Goal: Information Seeking & Learning: Learn about a topic

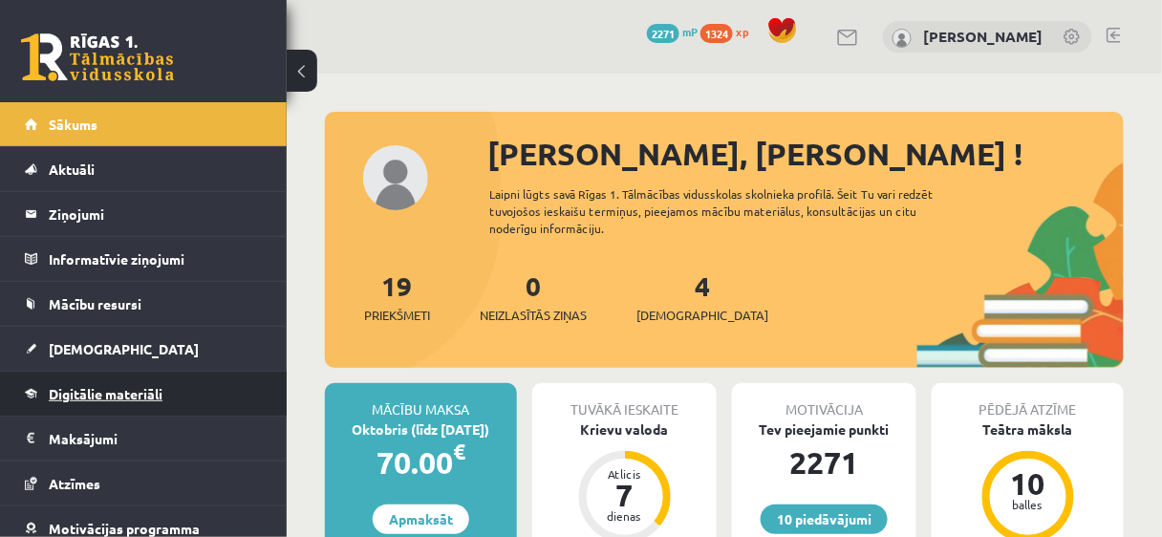
click at [109, 386] on span "Digitālie materiāli" at bounding box center [106, 393] width 114 height 17
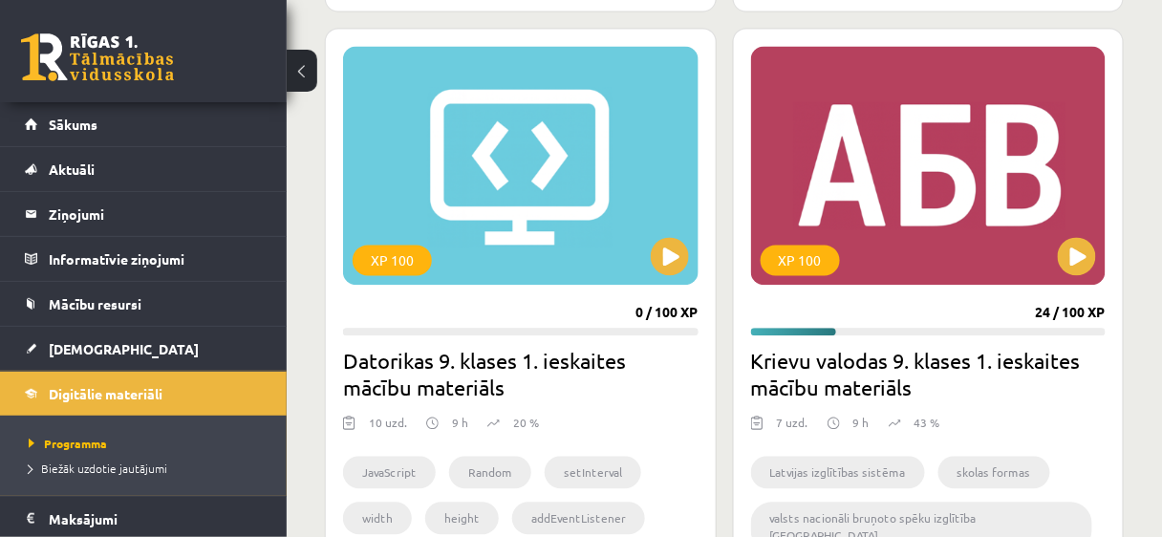
scroll to position [2680, 0]
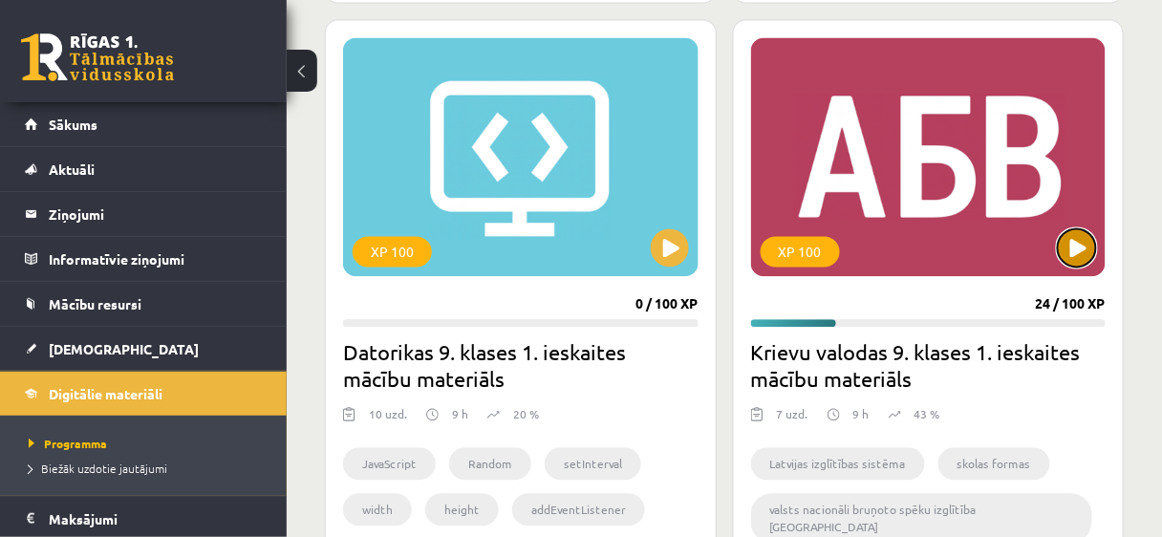
click at [1086, 252] on button at bounding box center [1077, 248] width 38 height 38
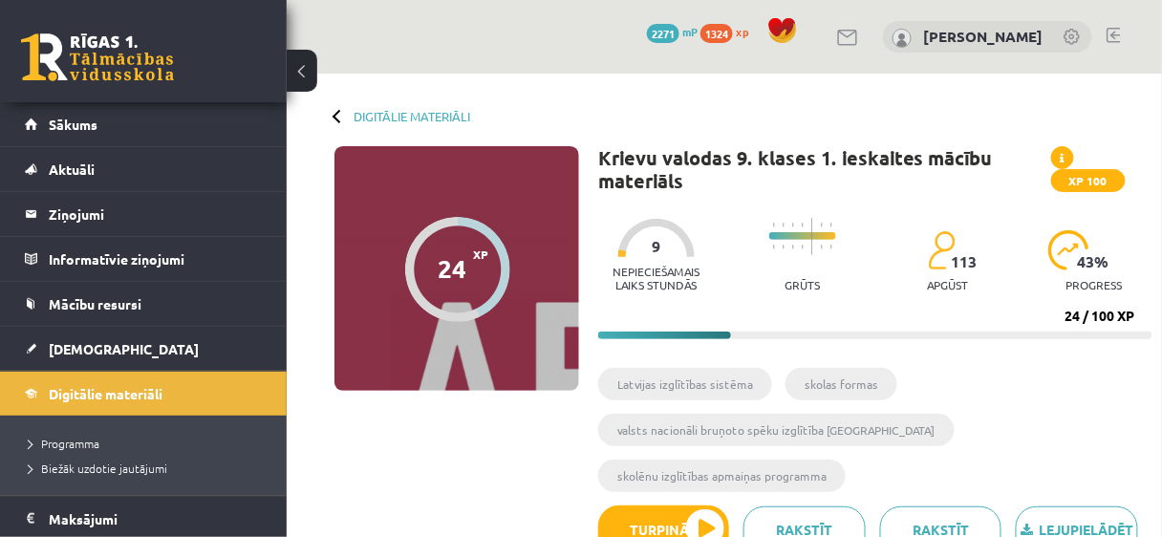
click at [531, 510] on div "24 XP XP 100 24 / 100 XP Krievu valodas 9. klases 1. ieskaites mācību materiāls…" at bounding box center [724, 378] width 856 height 465
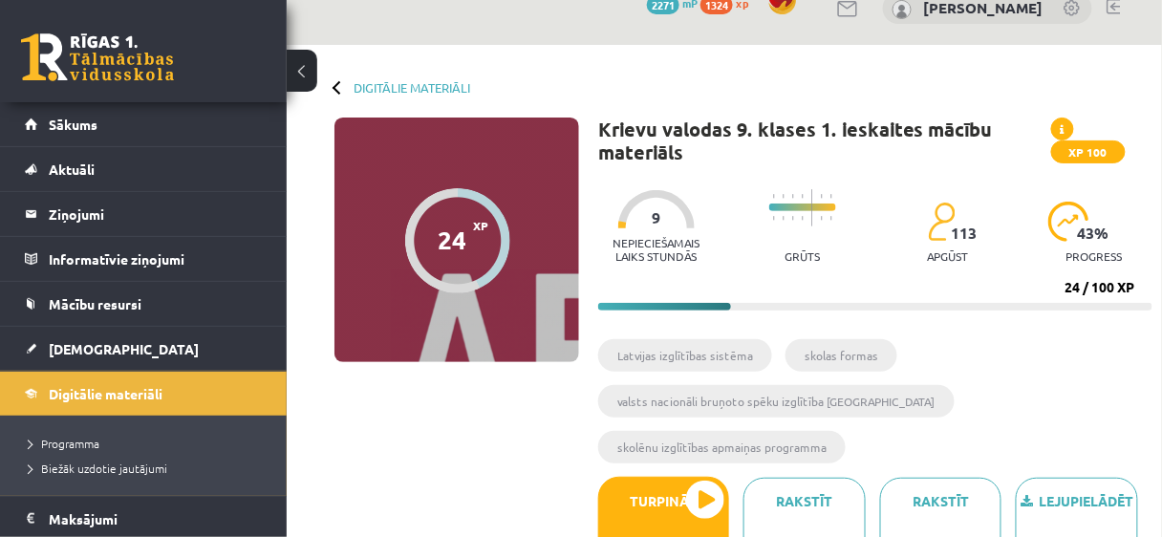
scroll to position [31, 0]
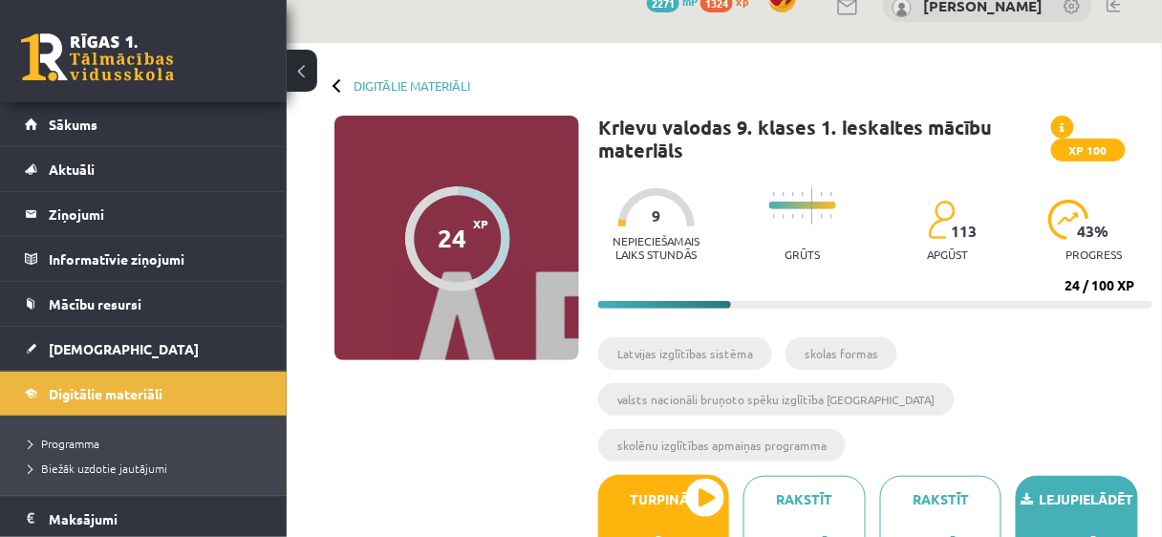
click at [1075, 476] on link "Lejupielādēt materiālu" at bounding box center [1077, 521] width 122 height 90
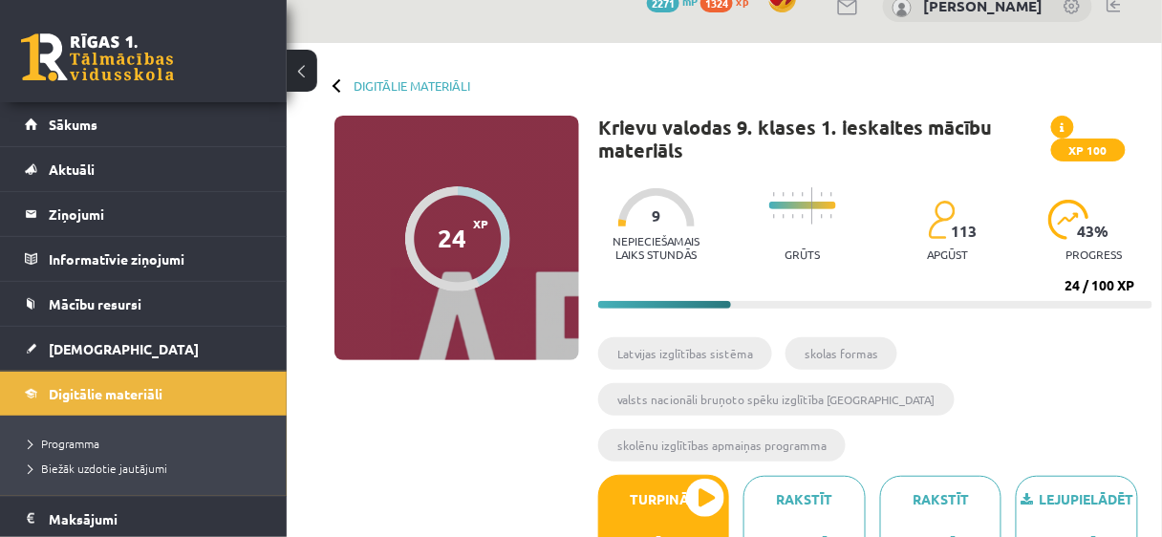
click at [487, 425] on div "24 XP XP 100 24 / 100 XP Krievu valodas 9. klases 1. ieskaites mācību materiāls…" at bounding box center [724, 348] width 856 height 465
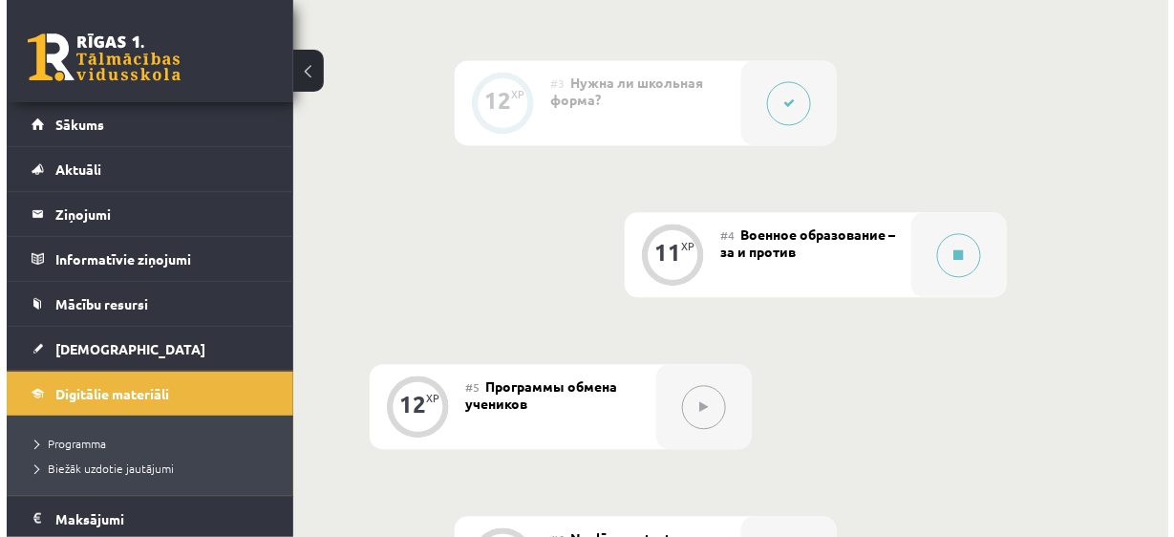
scroll to position [971, 0]
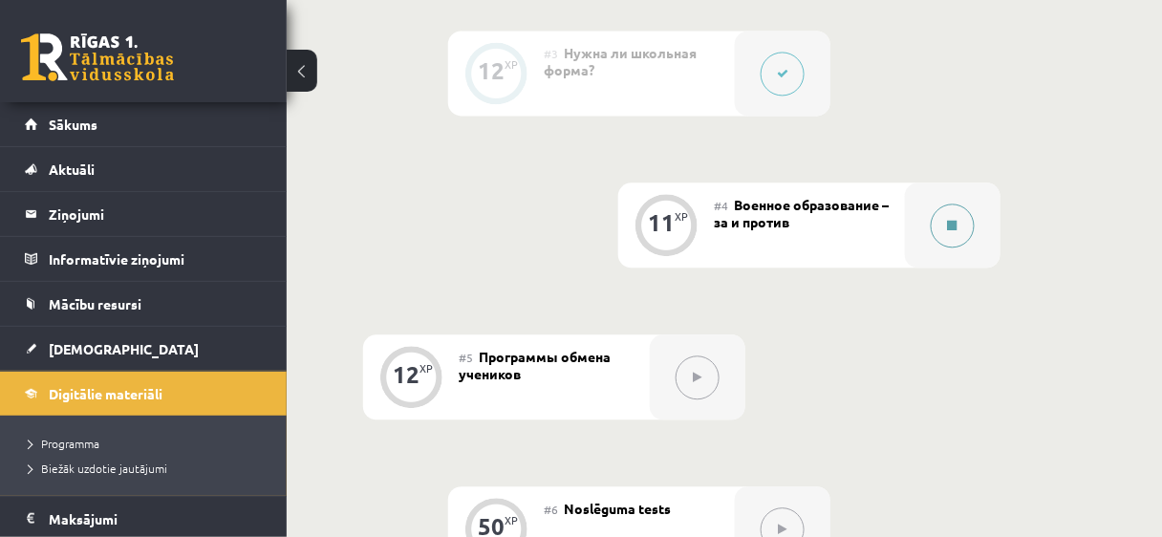
click at [954, 204] on button at bounding box center [953, 226] width 44 height 44
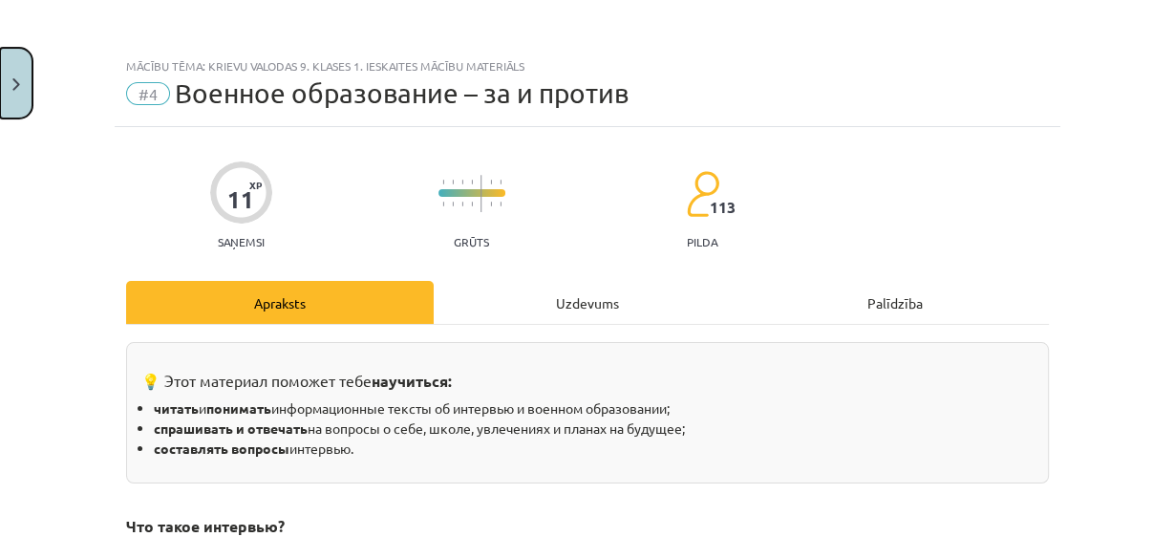
click at [0, 77] on button "Close" at bounding box center [16, 83] width 32 height 71
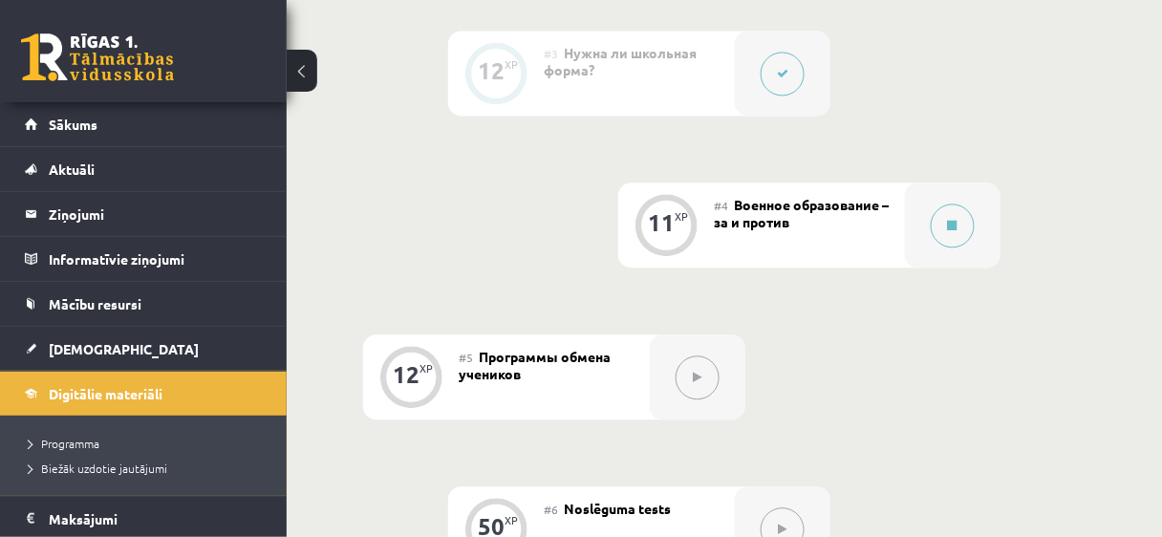
click at [763, 52] on button at bounding box center [783, 74] width 44 height 44
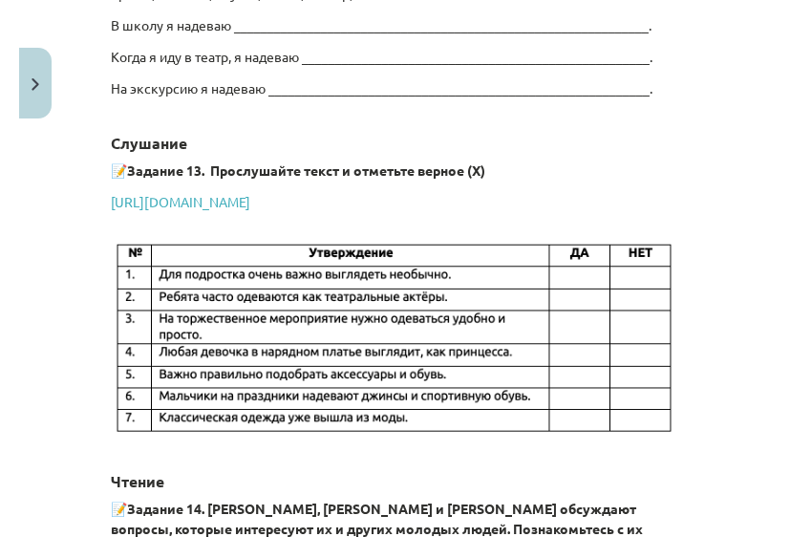
scroll to position [3132, 0]
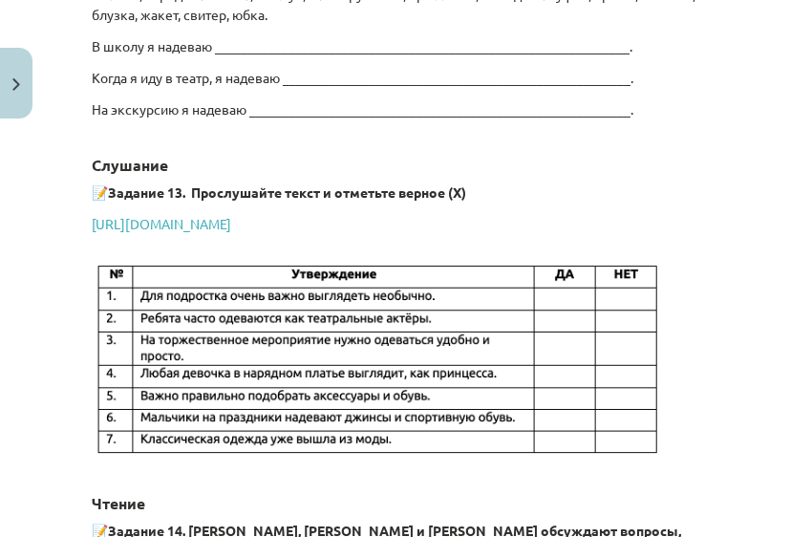
click at [18, 237] on div "Mācību tēma: Krievu valodas 9. klases 1. ieskaites mācību materiāls #3 Нужна ли…" at bounding box center [395, 268] width 790 height 537
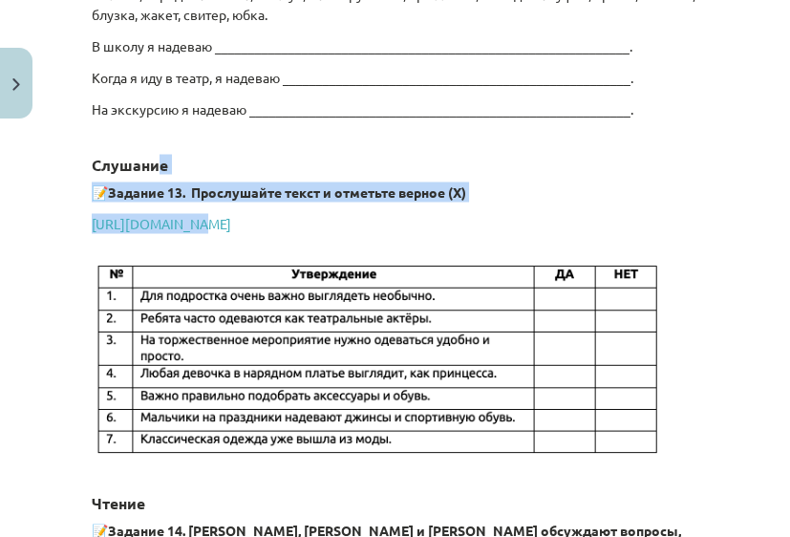
drag, startPoint x: 184, startPoint y: 222, endPoint x: 160, endPoint y: 185, distance: 44.0
click at [108, 200] on strong "📝" at bounding box center [100, 191] width 16 height 17
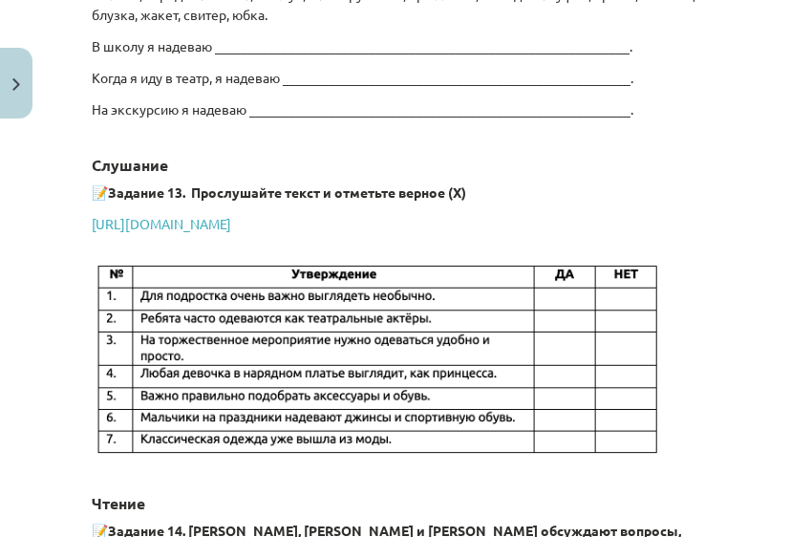
drag, startPoint x: 110, startPoint y: 204, endPoint x: 92, endPoint y: 204, distance: 18.2
click at [92, 200] on strong "📝" at bounding box center [100, 191] width 16 height 17
click at [97, 200] on strong "📝" at bounding box center [100, 191] width 16 height 17
drag, startPoint x: 115, startPoint y: 204, endPoint x: 192, endPoint y: 201, distance: 77.5
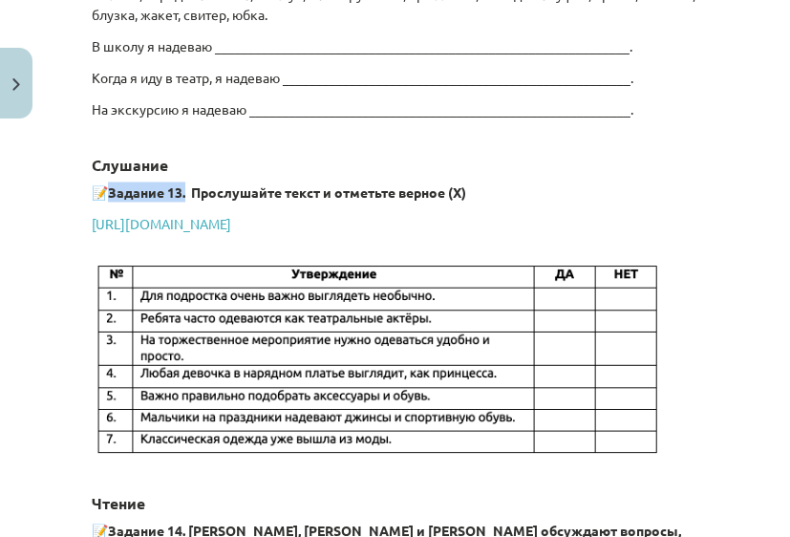
click at [192, 200] on b "Задание 13. Прослушайте текст и отметьте верное (Х)" at bounding box center [287, 191] width 358 height 17
click at [46, 269] on div "Mācību tēma: Krievu valodas 9. klases 1. ieskaites mācību materiāls #3 Нужна ли…" at bounding box center [395, 268] width 790 height 537
drag, startPoint x: 95, startPoint y: 207, endPoint x: 106, endPoint y: 204, distance: 11.8
click at [106, 200] on strong "📝" at bounding box center [100, 191] width 16 height 17
drag, startPoint x: 117, startPoint y: 207, endPoint x: 213, endPoint y: 211, distance: 96.6
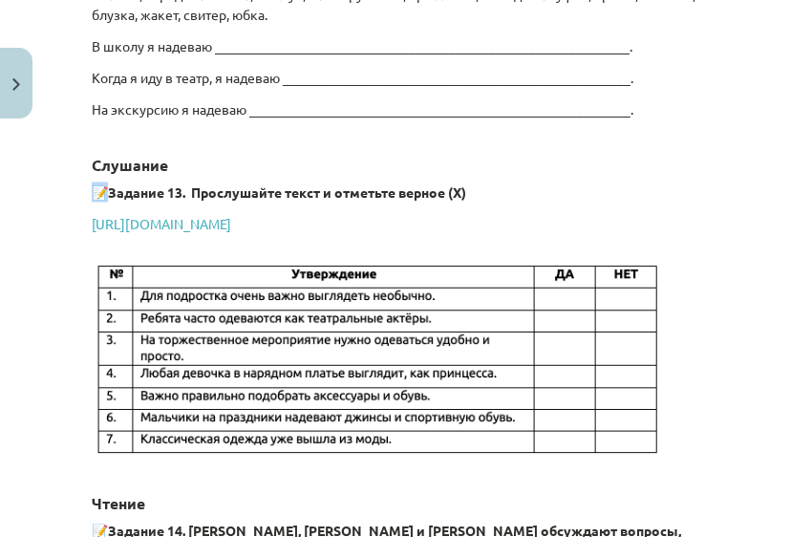
drag, startPoint x: 249, startPoint y: 189, endPoint x: 201, endPoint y: 172, distance: 51.7
drag, startPoint x: 83, startPoint y: 176, endPoint x: 109, endPoint y: 195, distance: 32.1
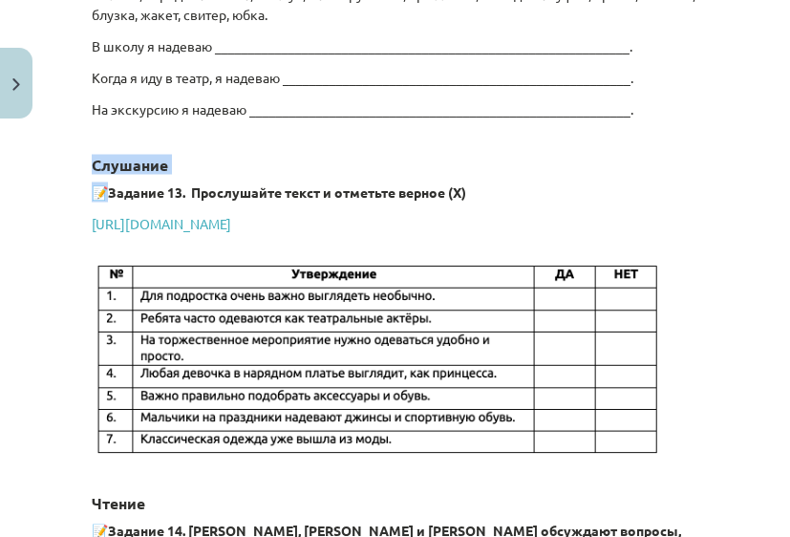
click at [105, 167] on h3 "Слушание" at bounding box center [395, 153] width 607 height 45
click at [105, 166] on h3 "Слушание" at bounding box center [395, 153] width 607 height 45
drag, startPoint x: 103, startPoint y: 201, endPoint x: 94, endPoint y: 175, distance: 27.5
click at [121, 157] on h3 "Слушание" at bounding box center [395, 153] width 607 height 45
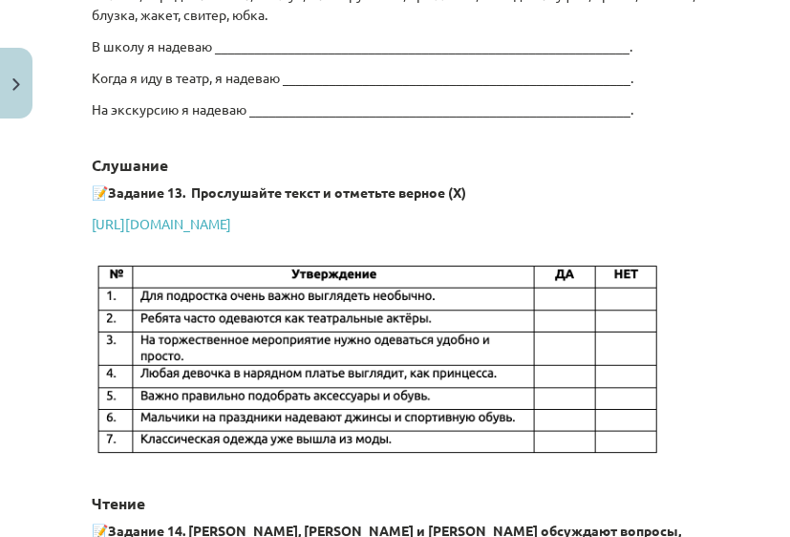
click at [100, 88] on p "Когда я иду в театр, я надеваю ________________________________________________…" at bounding box center [395, 78] width 607 height 20
drag, startPoint x: 140, startPoint y: 97, endPoint x: 118, endPoint y: 88, distance: 24.0
click at [132, 88] on p "Когда я иду в театр, я надеваю ________________________________________________…" at bounding box center [395, 78] width 607 height 20
click at [131, 88] on p "Когда я иду в театр, я надеваю ________________________________________________…" at bounding box center [395, 78] width 607 height 20
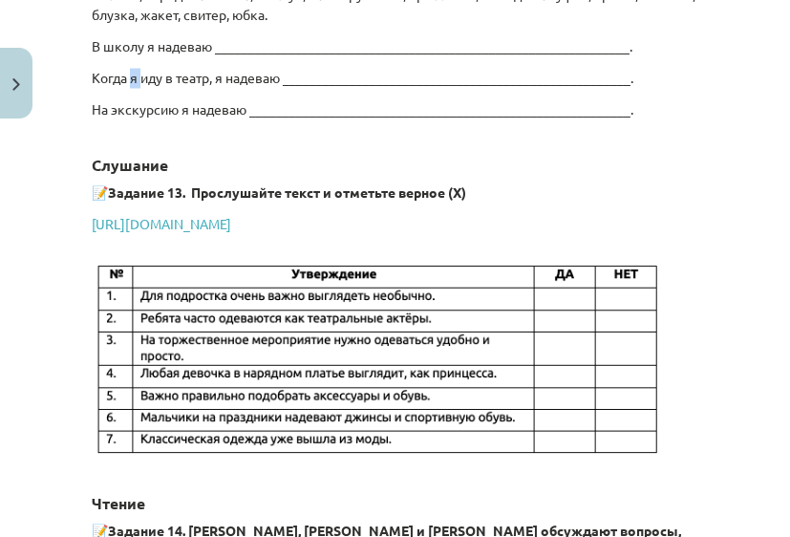
click at [131, 88] on p "Когда я иду в театр, я надеваю ________________________________________________…" at bounding box center [395, 78] width 607 height 20
click at [136, 88] on p "Когда я иду в театр, я надеваю ________________________________________________…" at bounding box center [395, 78] width 607 height 20
click at [126, 88] on p "Когда я иду в театр, я надеваю ________________________________________________…" at bounding box center [395, 78] width 607 height 20
drag, startPoint x: 267, startPoint y: 241, endPoint x: 245, endPoint y: 271, distance: 37.7
click at [245, 271] on h3 at bounding box center [395, 354] width 607 height 219
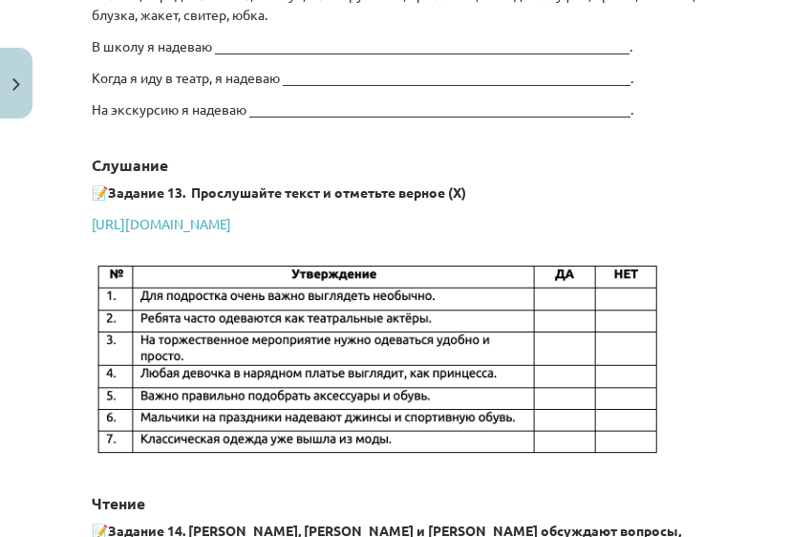
click at [341, 310] on img at bounding box center [378, 360] width 573 height 203
drag, startPoint x: 341, startPoint y: 310, endPoint x: 460, endPoint y: 243, distance: 136.1
drag, startPoint x: 467, startPoint y: 226, endPoint x: 413, endPoint y: 140, distance: 101.0
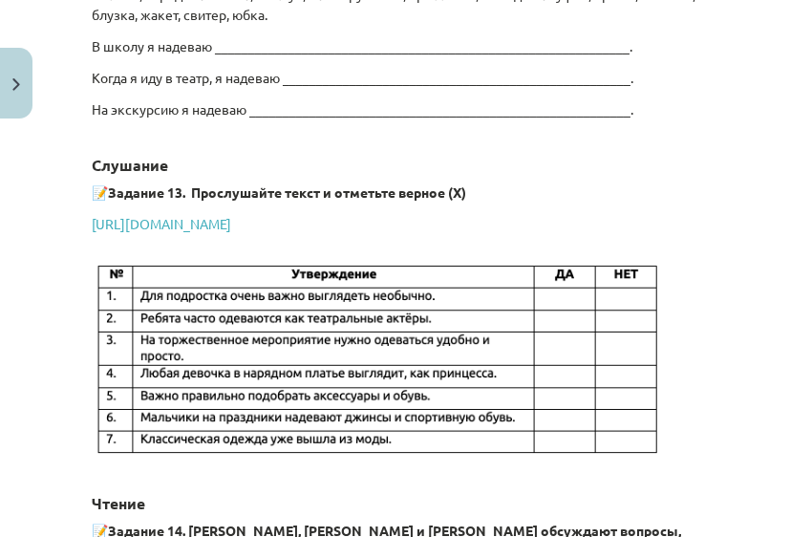
click at [95, 371] on img at bounding box center [378, 360] width 573 height 203
drag, startPoint x: 296, startPoint y: 464, endPoint x: 303, endPoint y: 480, distance: 16.7
click at [303, 331] on img at bounding box center [378, 360] width 573 height 203
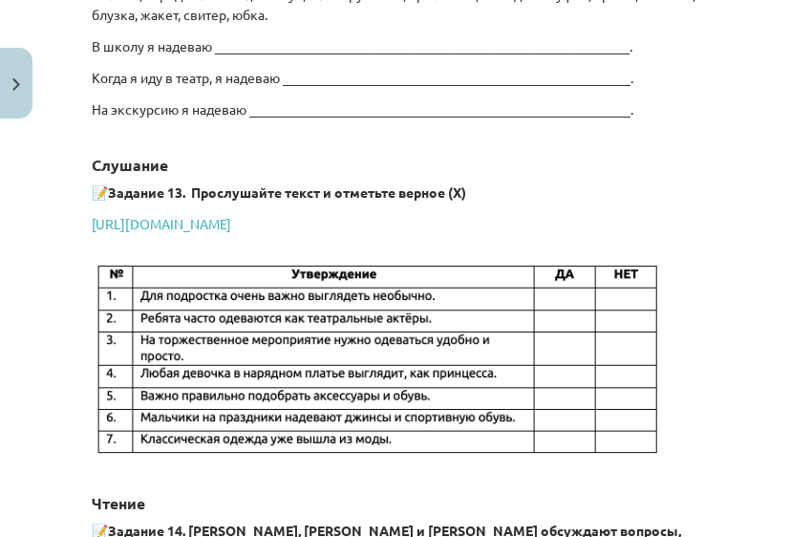
click at [385, 359] on img at bounding box center [378, 360] width 573 height 203
click at [408, 350] on img at bounding box center [378, 360] width 573 height 203
click at [400, 263] on h3 at bounding box center [395, 354] width 607 height 219
click at [336, 355] on img at bounding box center [378, 360] width 573 height 203
drag, startPoint x: 336, startPoint y: 355, endPoint x: 296, endPoint y: 331, distance: 46.7
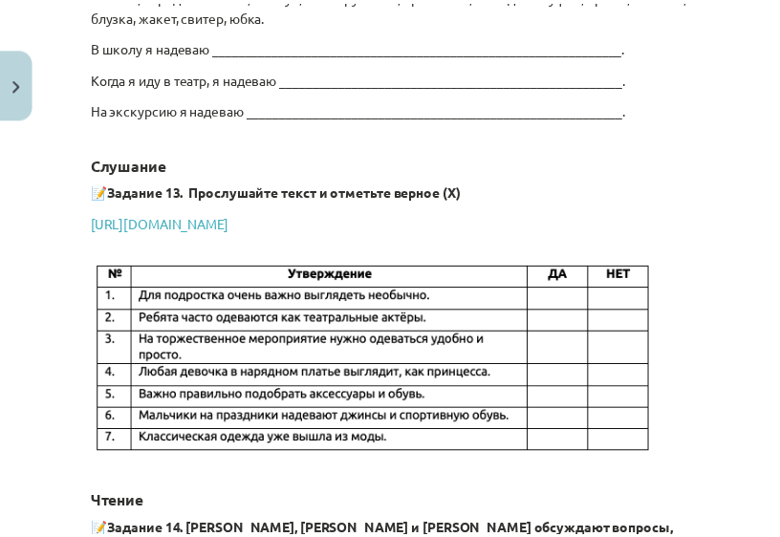
scroll to position [3154, 0]
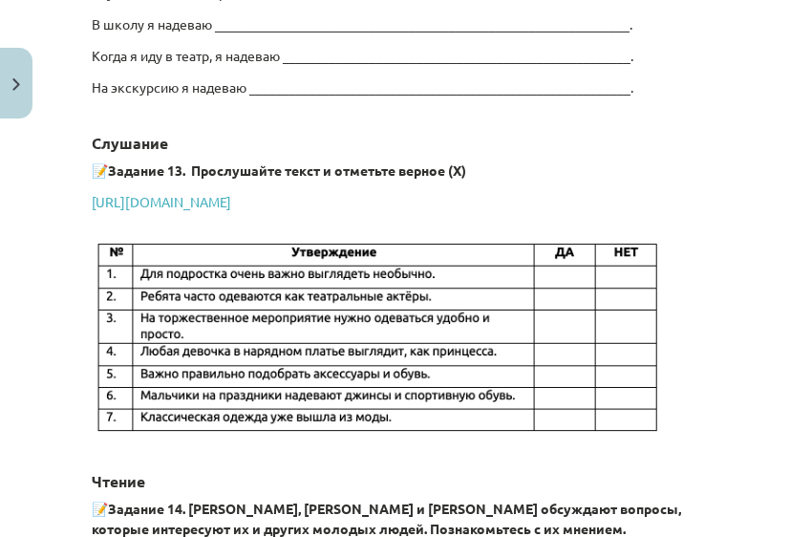
drag, startPoint x: 296, startPoint y: 331, endPoint x: 280, endPoint y: 325, distance: 17.2
click at [280, 325] on img at bounding box center [378, 338] width 573 height 203
click at [287, 288] on img at bounding box center [378, 338] width 573 height 203
click at [500, 330] on img at bounding box center [378, 338] width 573 height 203
click at [16, 430] on div "Mācību tēma: Krievu valodas 9. klases 1. ieskaites mācību materiāls #3 Нужна ли…" at bounding box center [395, 268] width 790 height 537
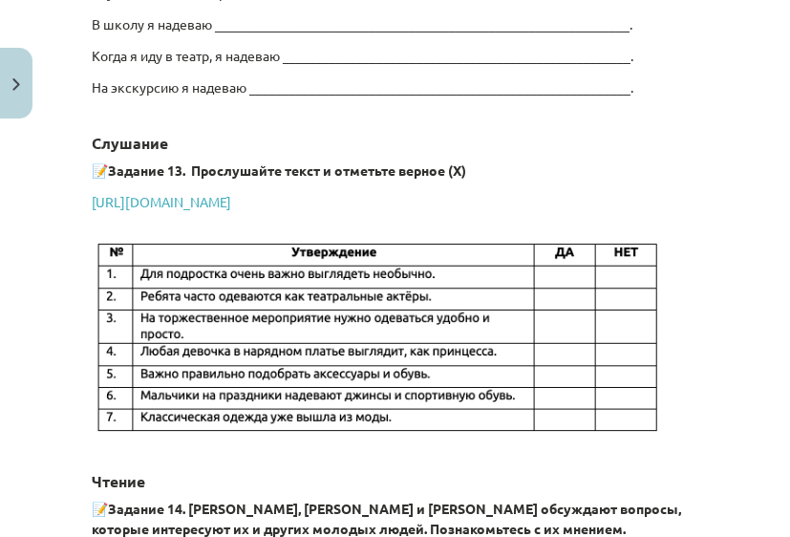
click at [46, 447] on div "Mācību tēma: Krievu valodas 9. klases 1. ieskaites mācību materiāls #3 Нужна ли…" at bounding box center [395, 268] width 790 height 537
click at [15, 435] on div "Mācību tēma: Krievu valodas 9. klases 1. ieskaites mācību materiāls #3 Нужна ли…" at bounding box center [395, 268] width 790 height 537
click at [42, 463] on div "Mācību tēma: Krievu valodas 9. klases 1. ieskaites mācību materiāls #3 Нужна ли…" at bounding box center [395, 268] width 790 height 537
click at [16, 290] on div "Mācību tēma: Krievu valodas 9. klases 1. ieskaites mācību materiāls #3 Нужна ли…" at bounding box center [395, 268] width 790 height 537
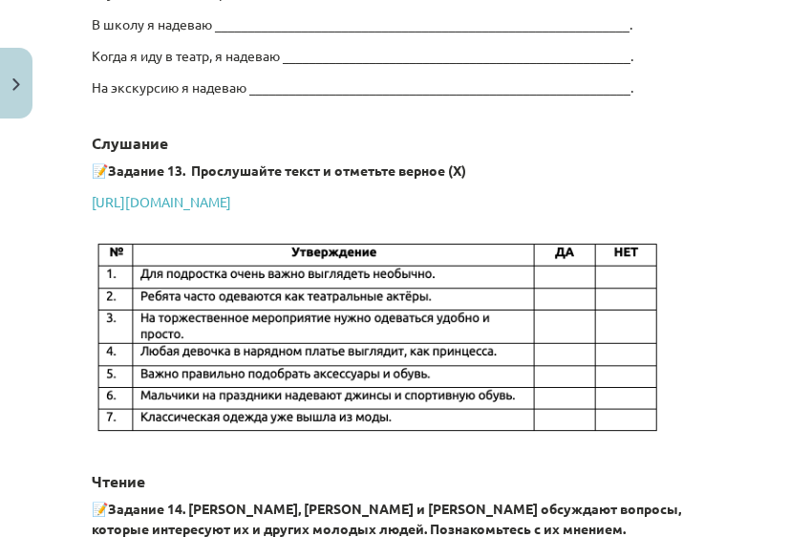
click at [16, 290] on div "Mācību tēma: Krievu valodas 9. klases 1. ieskaites mācību materiāls #3 Нужна ли…" at bounding box center [395, 268] width 790 height 537
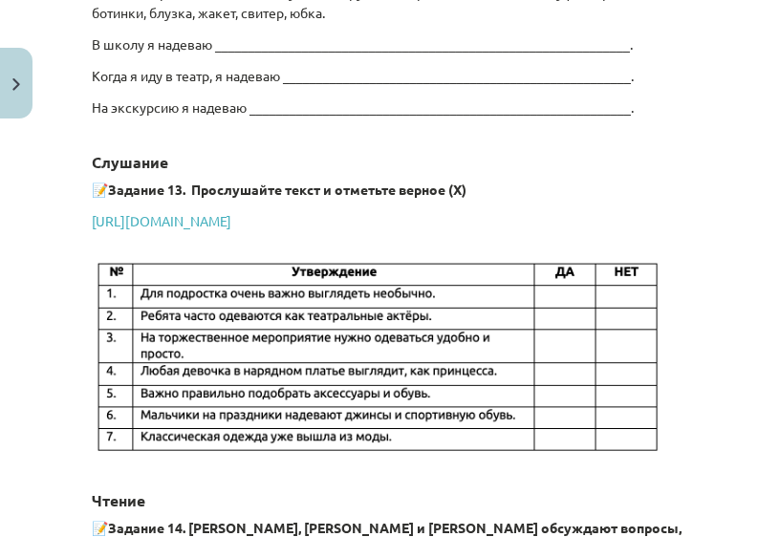
click at [60, 212] on div "Mācību tēma: Krievu valodas 9. klases 1. ieskaites mācību materiāls #3 Нужна ли…" at bounding box center [390, 268] width 780 height 537
click at [61, 241] on div "Mācību tēma: Krievu valodas 9. klases 1. ieskaites mācību materiāls #3 Нужна ли…" at bounding box center [390, 268] width 780 height 537
click at [99, 186] on strong "📝" at bounding box center [100, 189] width 16 height 17
click at [99, 183] on strong "📝" at bounding box center [100, 189] width 16 height 17
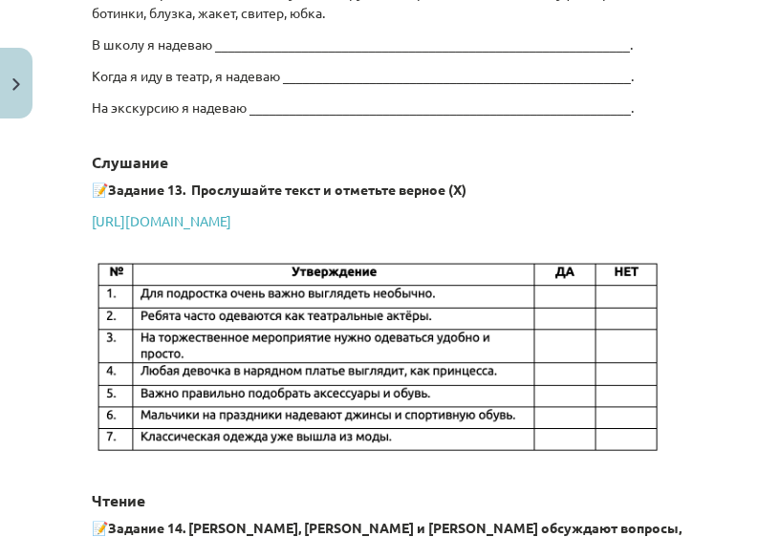
click at [113, 184] on b "Задание 13. Прослушайте текст и отметьте верное (Х)" at bounding box center [287, 189] width 358 height 17
drag, startPoint x: 113, startPoint y: 184, endPoint x: 134, endPoint y: 174, distance: 23.5
click at [134, 180] on p "📝 Задание 13. Прослушайте текст и отметьте верное (Х)" at bounding box center [390, 190] width 596 height 20
click at [190, 193] on p "📝 Задание 13. Прослушайте текст и отметьте верное (Х)" at bounding box center [390, 190] width 596 height 20
click at [108, 279] on img at bounding box center [378, 358] width 573 height 203
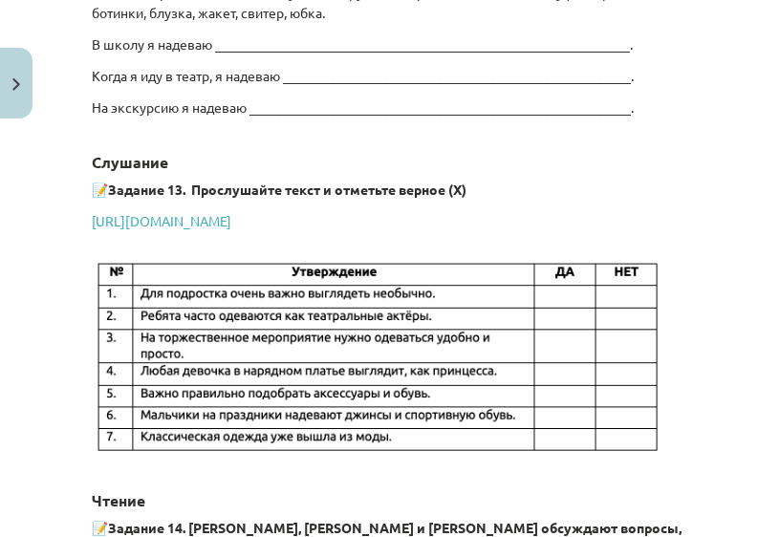
click at [108, 279] on img at bounding box center [378, 358] width 573 height 203
click at [197, 362] on img at bounding box center [378, 358] width 573 height 203
click at [236, 257] on img at bounding box center [378, 358] width 573 height 203
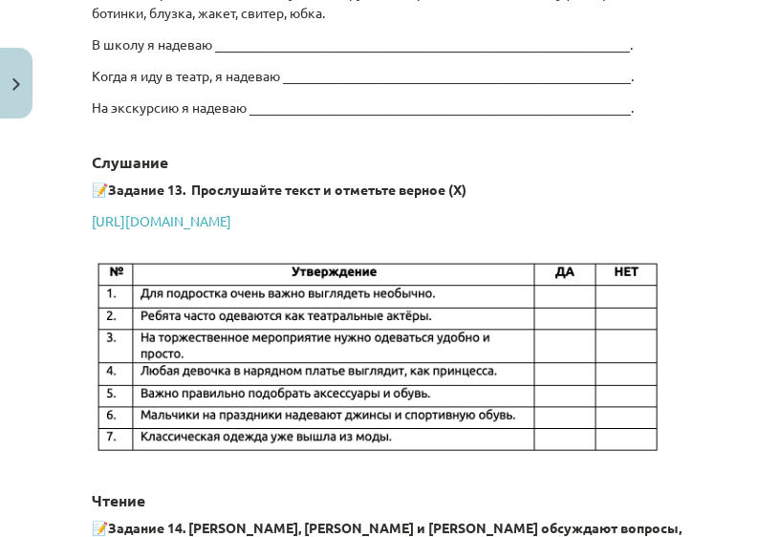
click at [236, 259] on img at bounding box center [378, 358] width 573 height 203
click at [230, 263] on img at bounding box center [378, 358] width 573 height 203
click at [329, 271] on img at bounding box center [378, 358] width 573 height 203
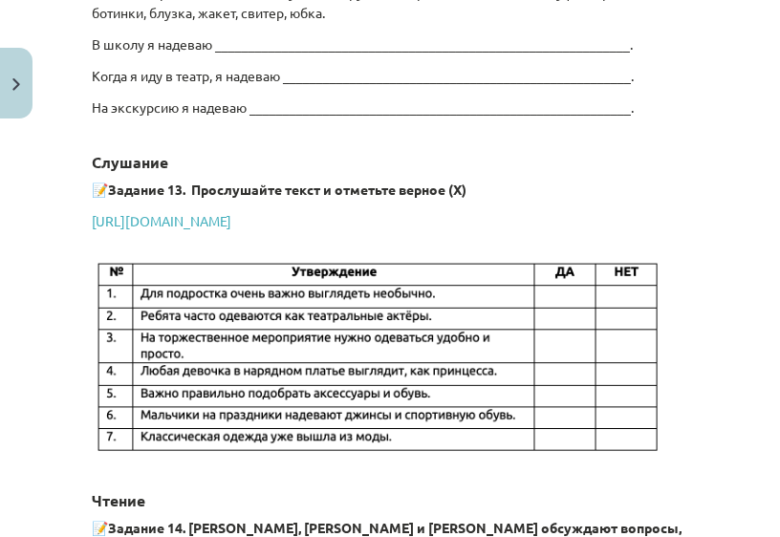
click at [329, 271] on img at bounding box center [378, 358] width 573 height 203
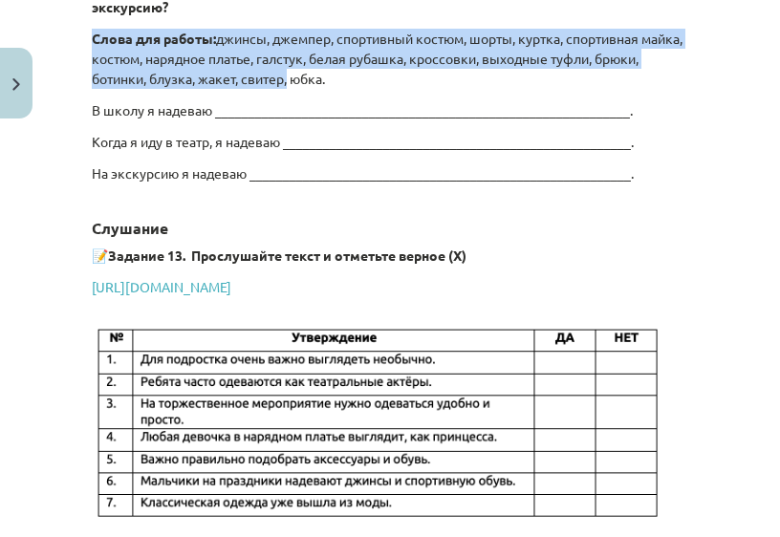
scroll to position [3028, 0]
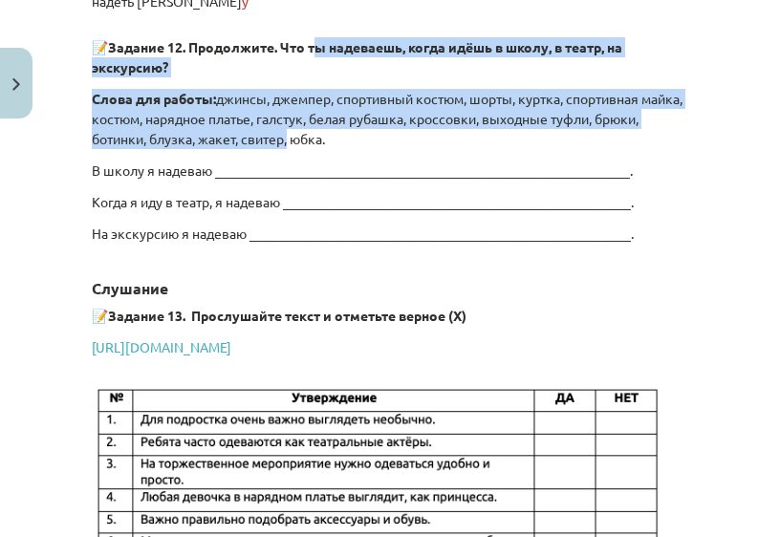
drag, startPoint x: 336, startPoint y: 6, endPoint x: 317, endPoint y: 8, distance: 19.2
click at [352, 89] on p "Слова для работы: [PERSON_NAME], джемпер, спортивный костюм, шорты, куртка, спо…" at bounding box center [390, 119] width 596 height 60
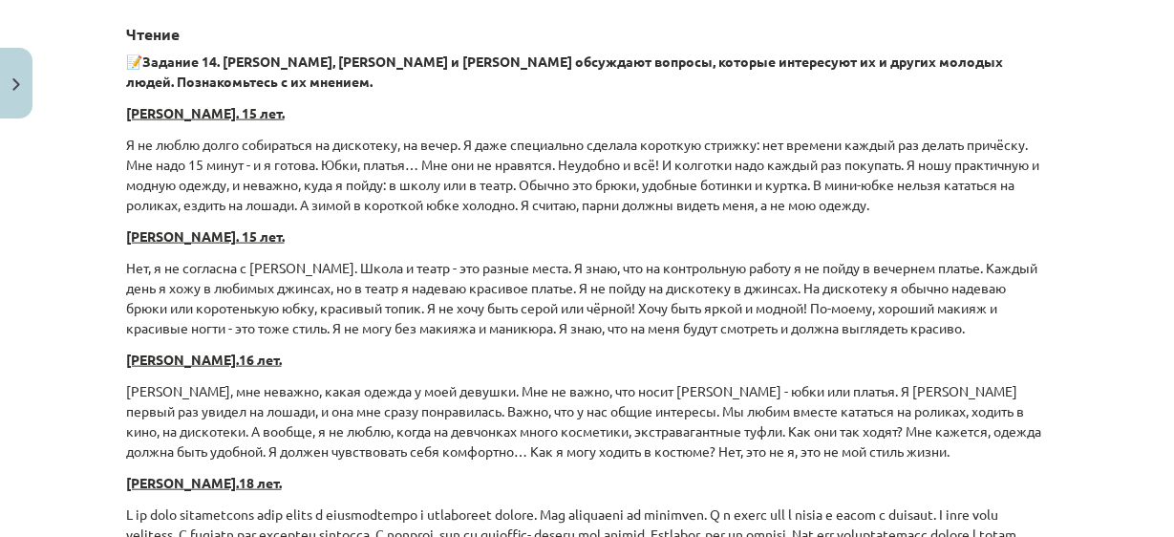
scroll to position [3419, 0]
drag, startPoint x: 689, startPoint y: 180, endPoint x: 711, endPoint y: 178, distance: 22.1
click at [711, 178] on p "Я не люблю долго собираться на дискотеку, на вечер. Я даже специально сделала к…" at bounding box center [587, 176] width 923 height 80
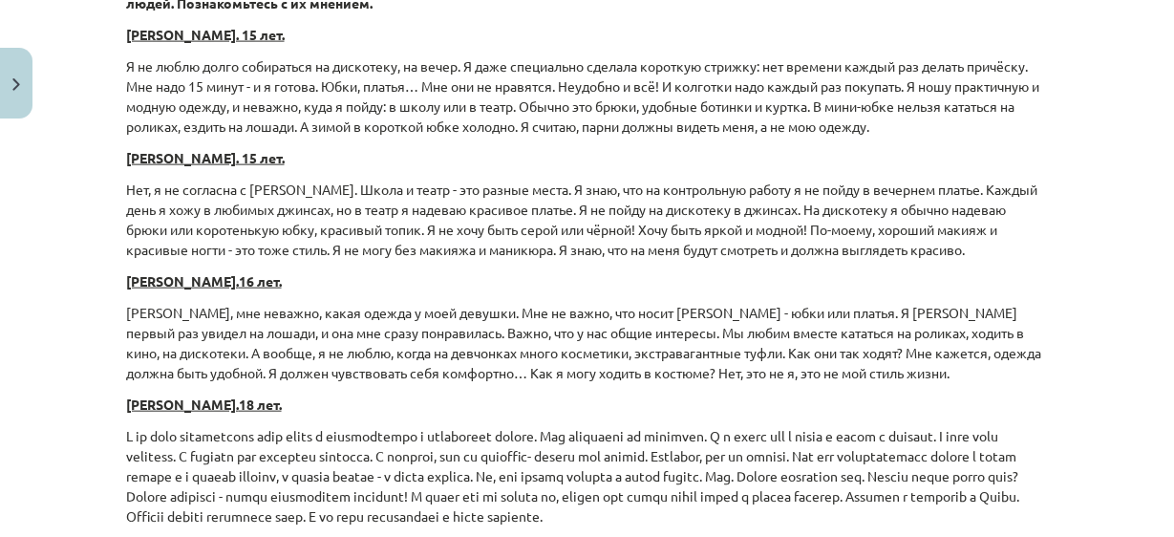
scroll to position [3499, 0]
click at [1104, 243] on div "Mācību tēma: Krievu valodas 9. klases 1. ieskaites mācību materiāls #3 Нужна ли…" at bounding box center [587, 268] width 1174 height 537
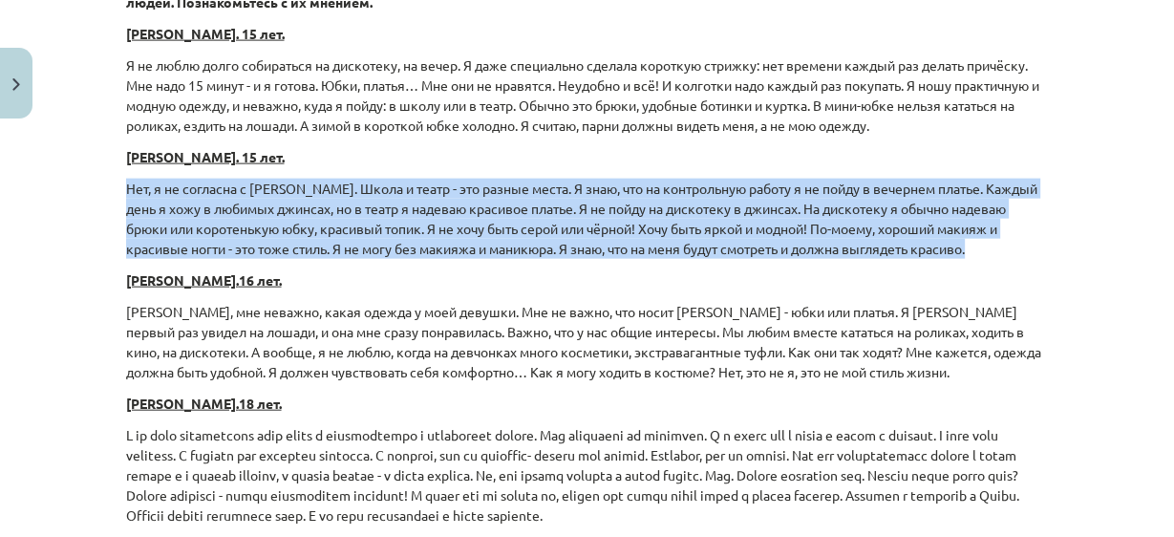
click at [1104, 243] on div "Mācību tēma: Krievu valodas 9. klases 1. ieskaites mācību materiāls #3 Нужна ли…" at bounding box center [587, 268] width 1174 height 537
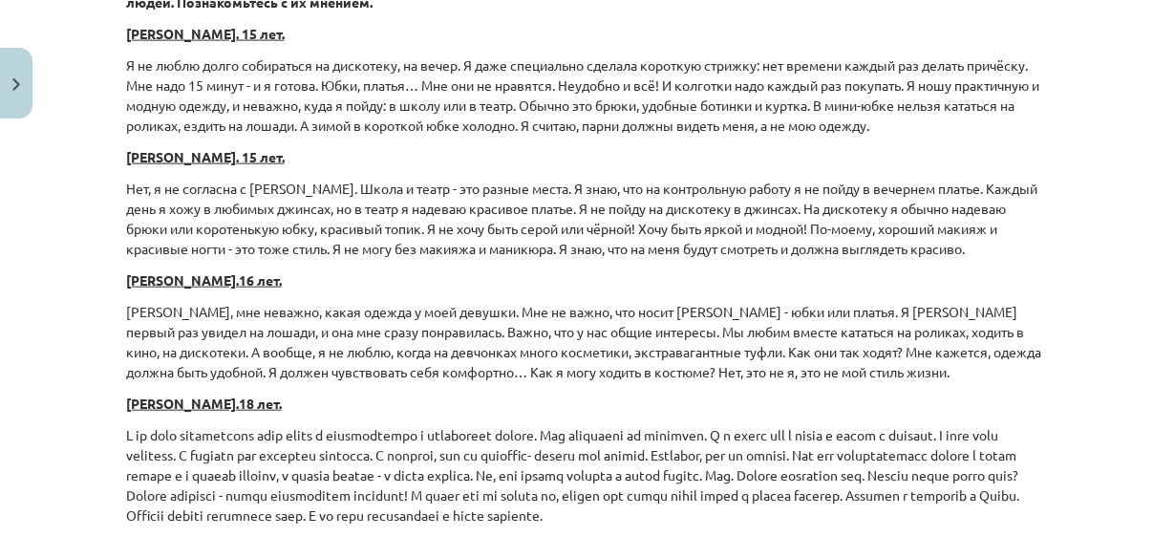
click at [241, 441] on p at bounding box center [587, 475] width 923 height 100
click at [480, 442] on p at bounding box center [587, 475] width 923 height 100
click at [848, 460] on p at bounding box center [587, 475] width 923 height 100
click at [404, 464] on p at bounding box center [587, 475] width 923 height 100
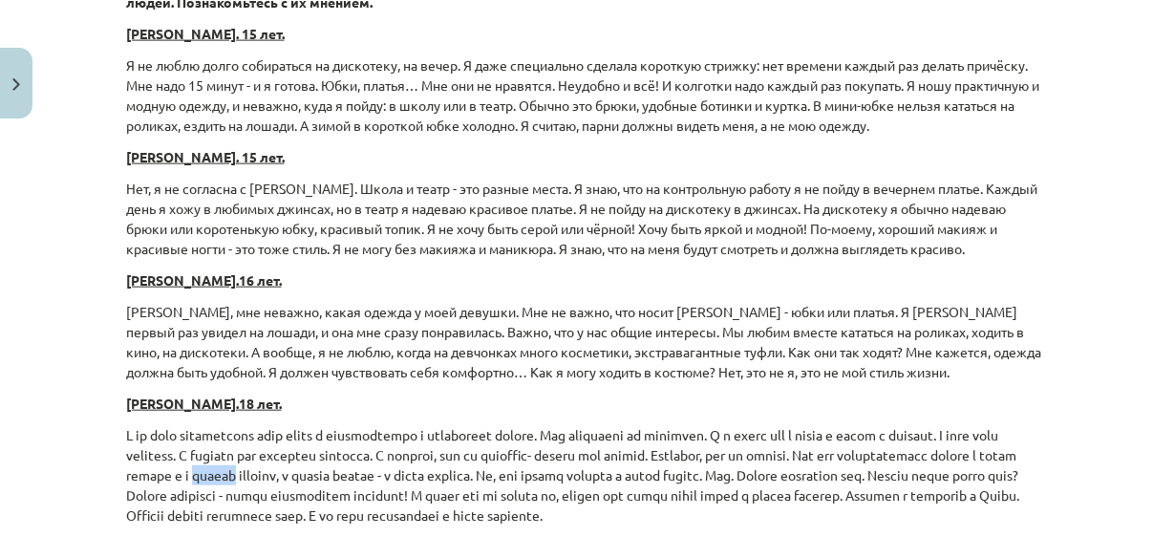
click at [404, 464] on p at bounding box center [587, 475] width 923 height 100
click at [1103, 422] on div "Mācību tēma: Krievu valodas 9. klases 1. ieskaites mācību materiāls #3 Нужна ли…" at bounding box center [587, 268] width 1174 height 537
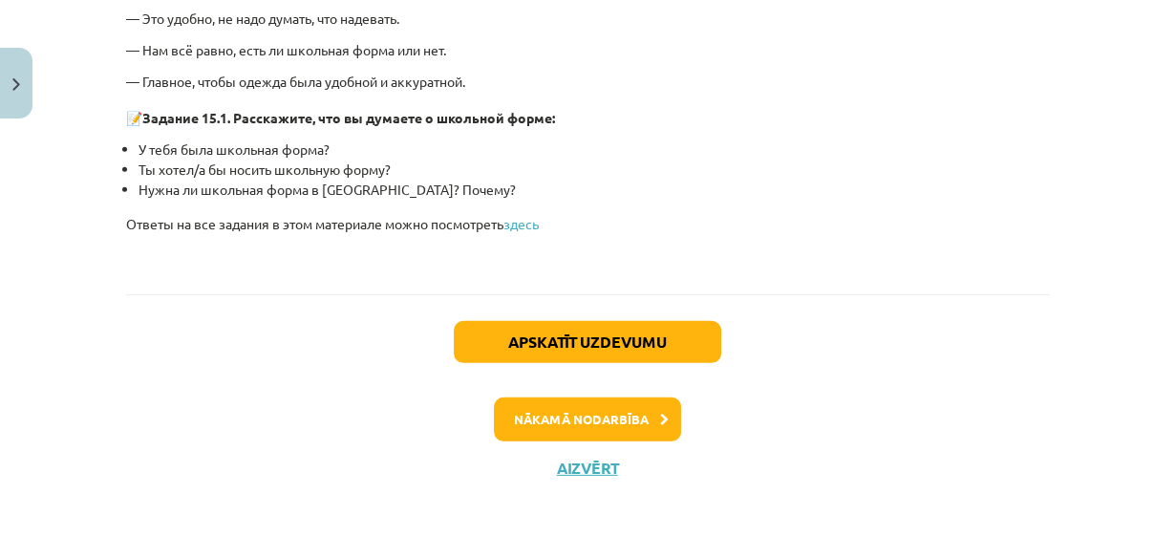
scroll to position [4670, 0]
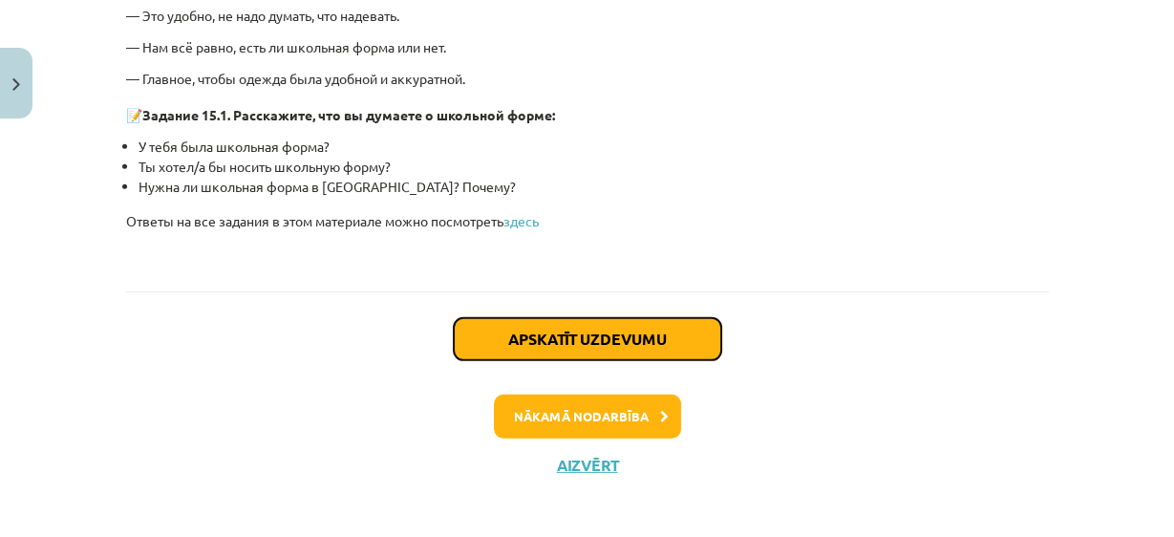
click at [678, 318] on button "Apskatīt uzdevumu" at bounding box center [588, 339] width 268 height 42
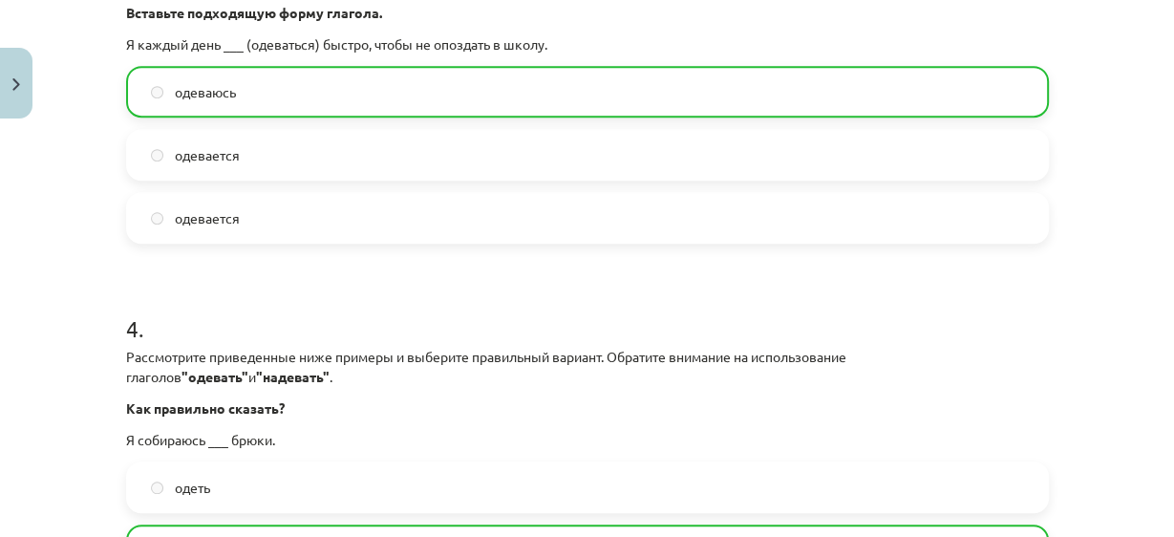
scroll to position [1438, 0]
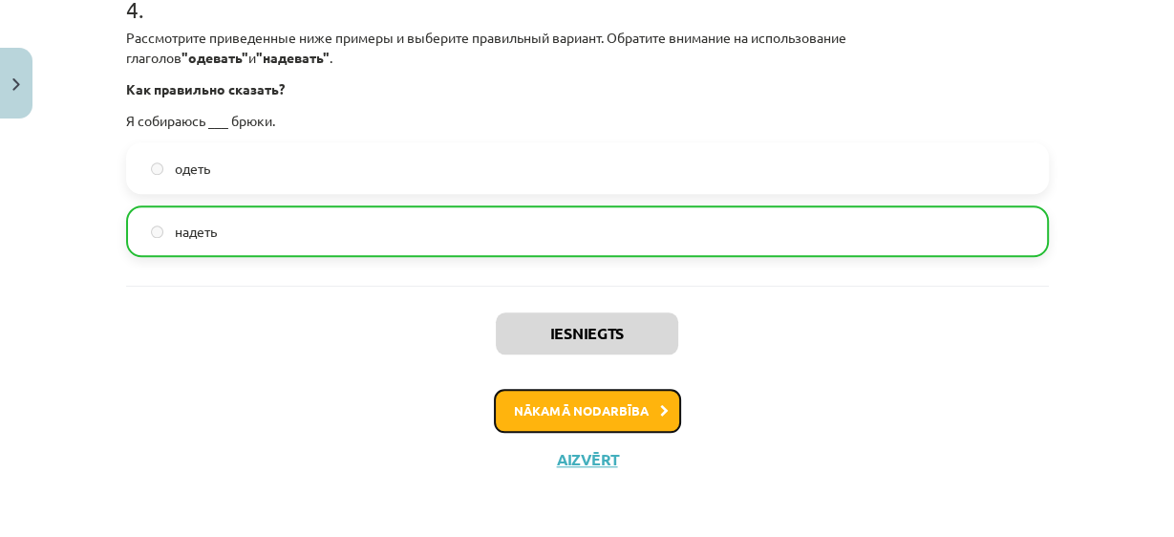
click at [631, 414] on button "Nākamā nodarbība" at bounding box center [587, 411] width 187 height 44
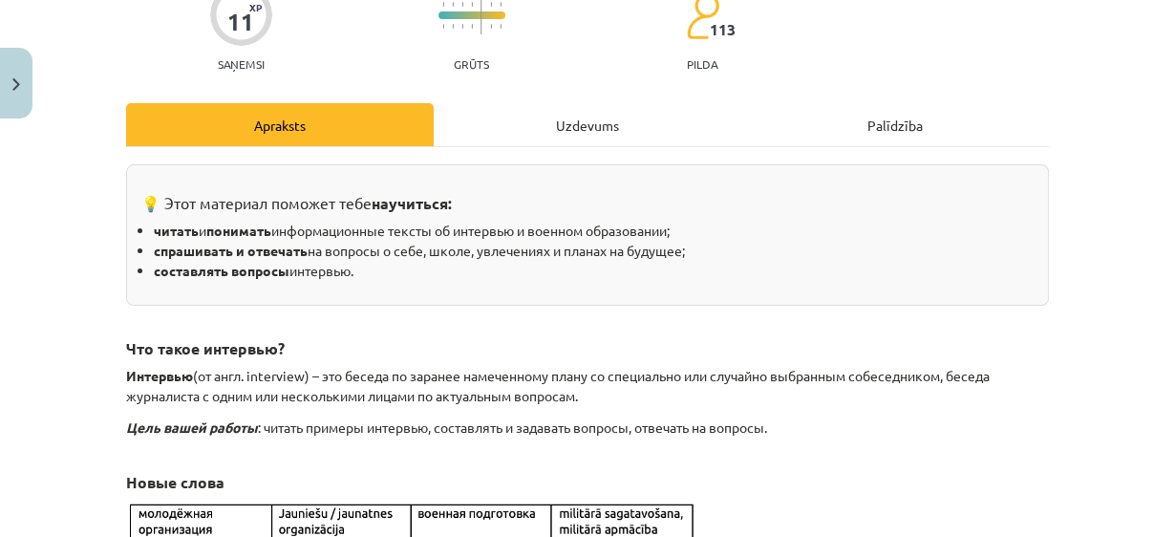
scroll to position [178, 0]
